Goal: Check status: Check status

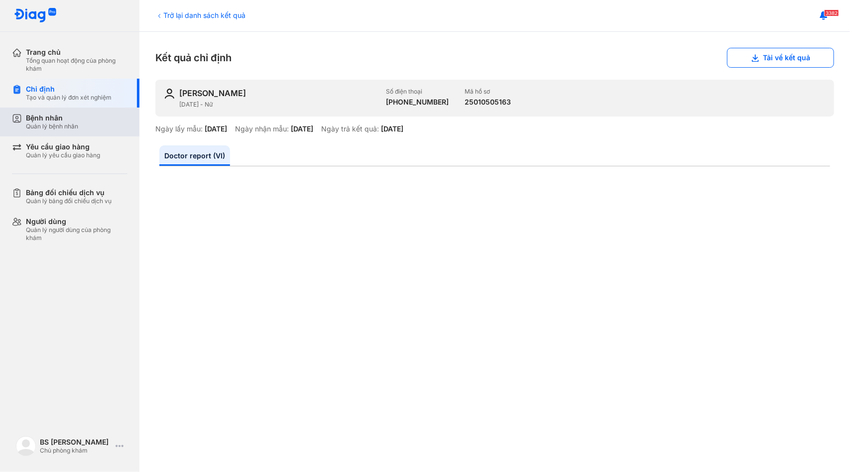
click at [65, 114] on div "Bệnh nhân" at bounding box center [52, 118] width 52 height 9
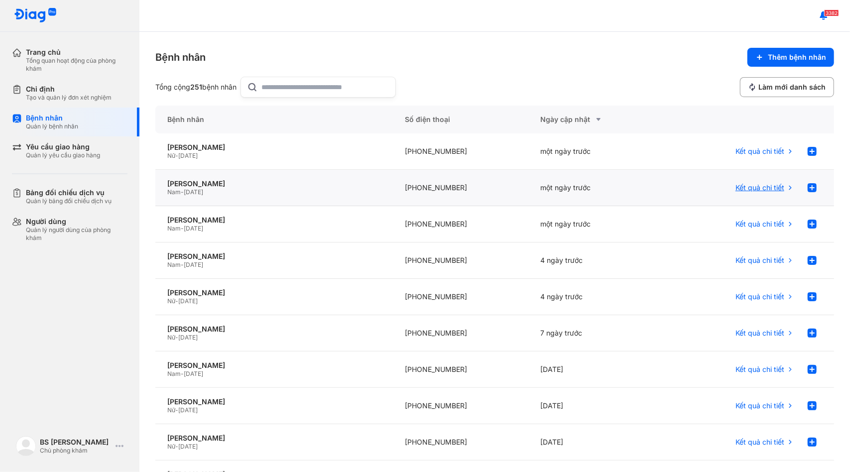
click at [754, 188] on span "Kết quả chi tiết" at bounding box center [760, 187] width 49 height 9
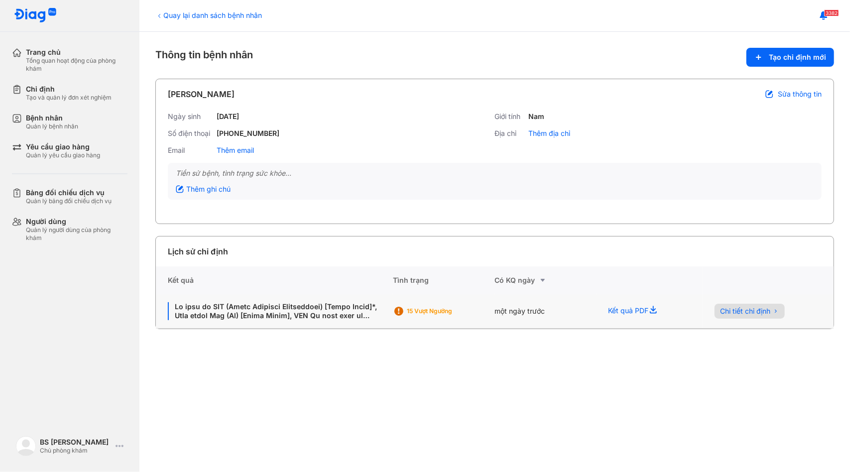
click at [734, 312] on span "Chi tiết chỉ định" at bounding box center [746, 311] width 50 height 9
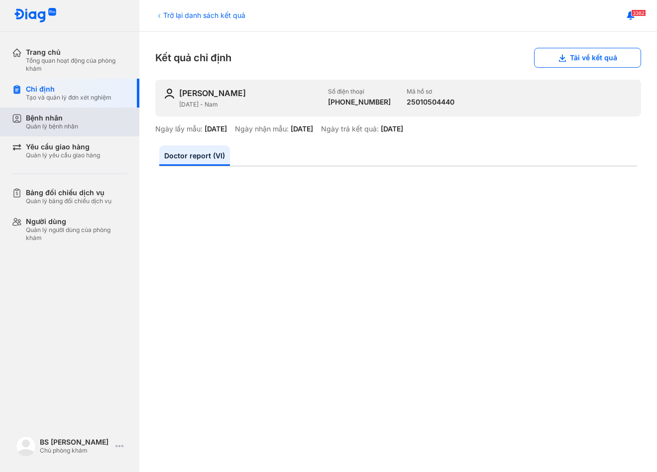
click at [79, 125] on div "Bệnh nhân Quản lý bệnh nhân" at bounding box center [77, 122] width 102 height 17
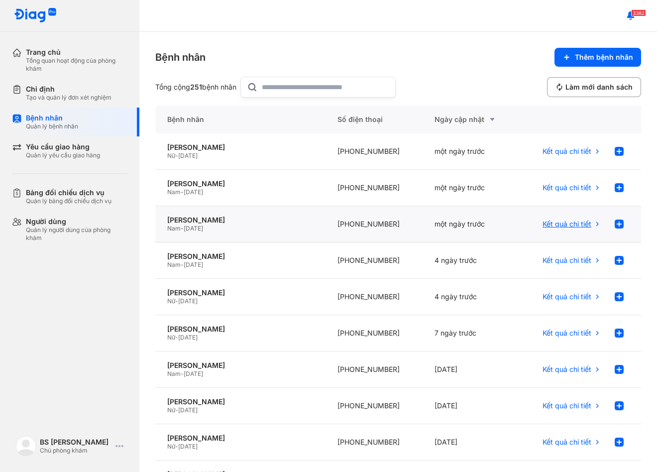
click at [566, 227] on span "Kết quả chi tiết" at bounding box center [567, 224] width 49 height 9
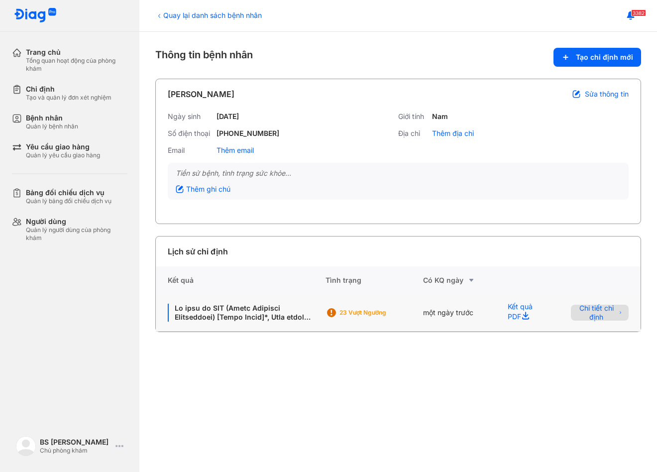
click at [591, 312] on span "Chi tiết chỉ định" at bounding box center [596, 313] width 39 height 18
